Goal: Information Seeking & Learning: Understand process/instructions

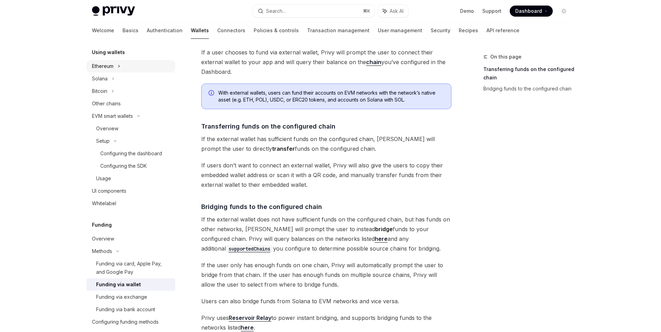
scroll to position [299, 0]
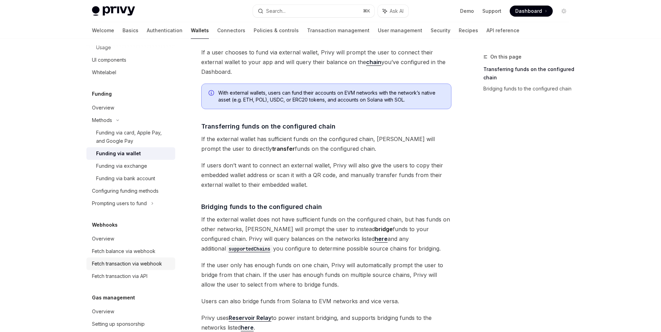
click at [117, 265] on div "Fetch transaction via webhook" at bounding box center [127, 264] width 70 height 8
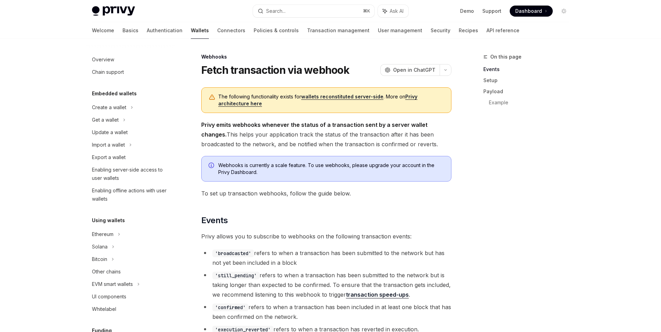
scroll to position [257, 0]
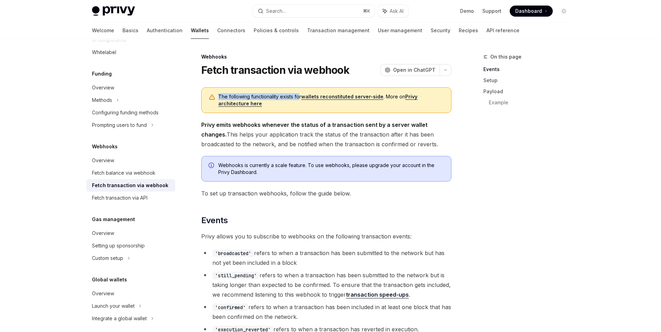
drag, startPoint x: 219, startPoint y: 95, endPoint x: 300, endPoint y: 97, distance: 80.8
click at [300, 97] on span "The following functionality exists for wallets reconstituted server-side . More…" at bounding box center [331, 100] width 226 height 14
drag, startPoint x: 382, startPoint y: 96, endPoint x: 302, endPoint y: 95, distance: 80.1
click at [302, 95] on span "The following functionality exists for wallets reconstituted server-side . More…" at bounding box center [331, 100] width 226 height 14
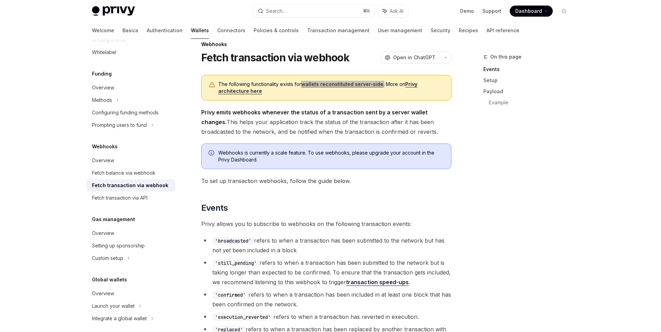
scroll to position [8, 0]
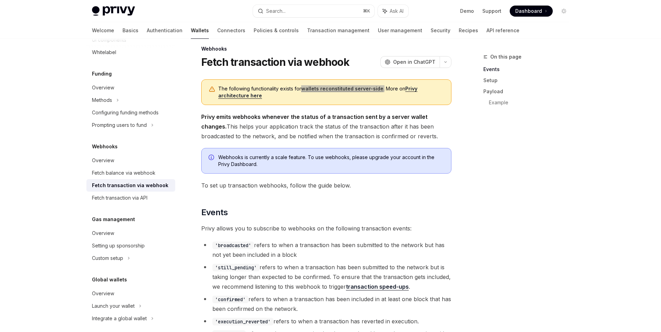
type textarea "*"
